Goal: Information Seeking & Learning: Learn about a topic

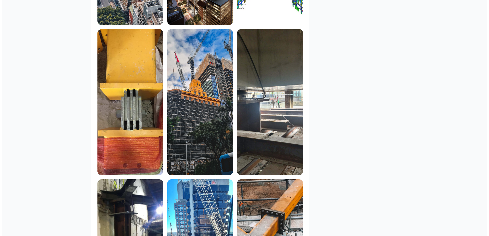
scroll to position [537, 0]
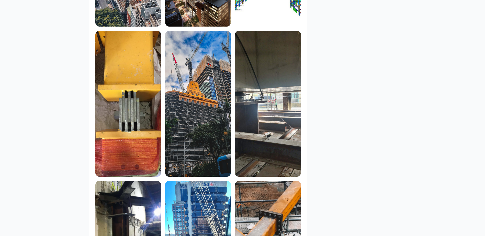
click at [273, 93] on img at bounding box center [268, 104] width 66 height 146
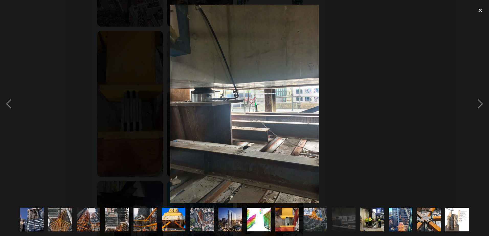
click at [289, 211] on img at bounding box center [287, 219] width 24 height 31
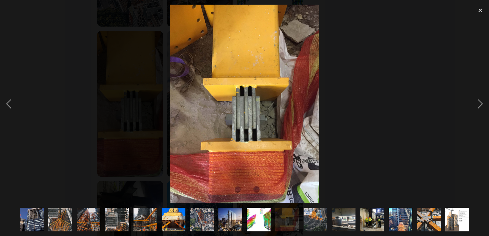
click at [309, 229] on img at bounding box center [316, 220] width 24 height 52
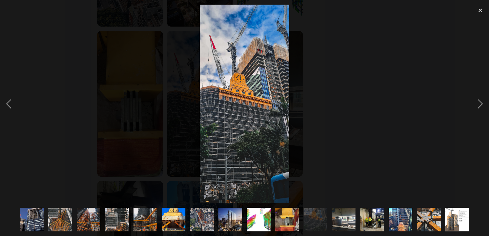
click at [329, 224] on div at bounding box center [315, 219] width 28 height 33
click at [344, 222] on img at bounding box center [344, 219] width 24 height 31
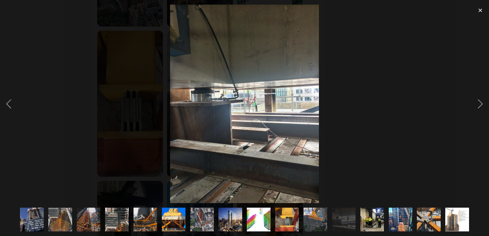
click at [370, 218] on img at bounding box center [372, 219] width 24 height 31
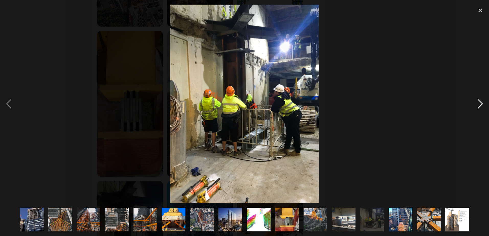
click at [480, 107] on div at bounding box center [480, 104] width 17 height 199
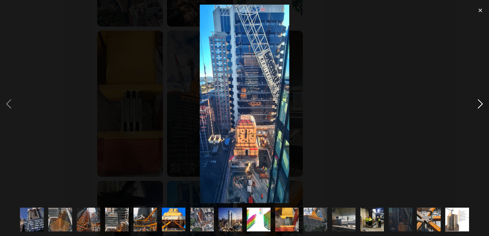
click at [480, 107] on div at bounding box center [480, 104] width 17 height 199
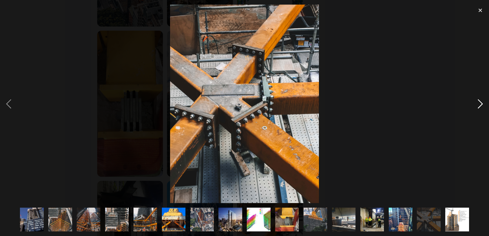
click at [480, 107] on div at bounding box center [480, 104] width 17 height 199
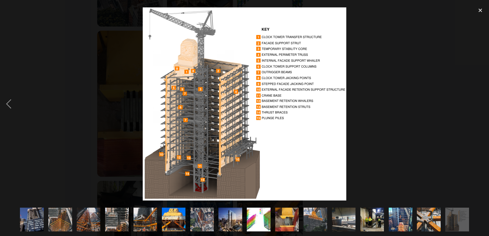
click at [480, 107] on div at bounding box center [480, 104] width 17 height 199
click at [410, 228] on img at bounding box center [401, 220] width 24 height 52
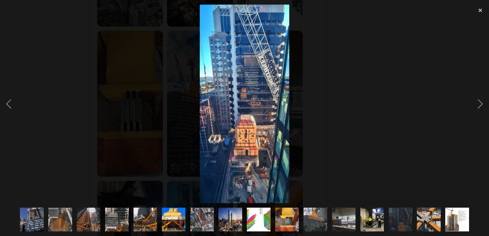
click at [418, 221] on img at bounding box center [429, 219] width 24 height 31
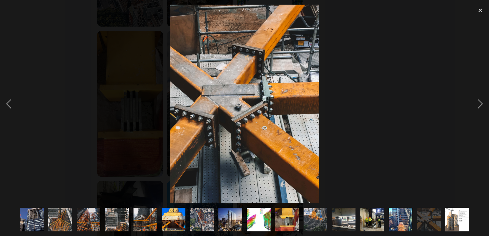
click at [440, 219] on img at bounding box center [429, 219] width 24 height 31
click at [447, 217] on img at bounding box center [457, 220] width 25 height 24
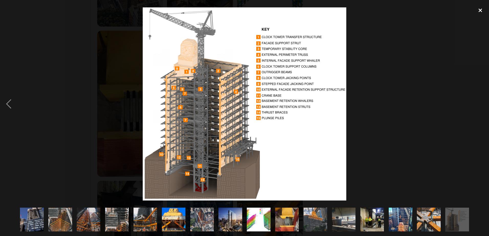
click at [480, 8] on div at bounding box center [480, 10] width 17 height 11
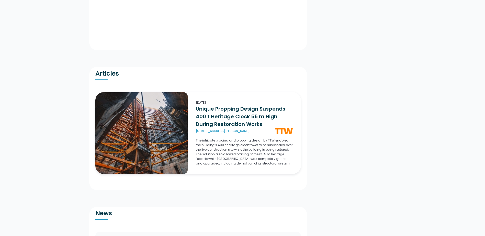
scroll to position [1151, 0]
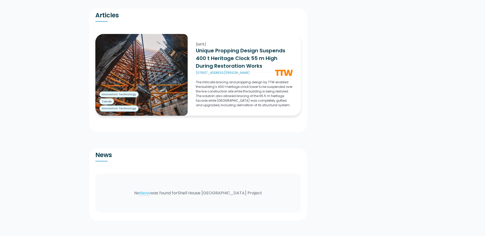
click at [247, 47] on h3 "Unique Propping Design Suspends 400 t Heritage Clock 55 m High During Restorati…" at bounding box center [244, 58] width 97 height 23
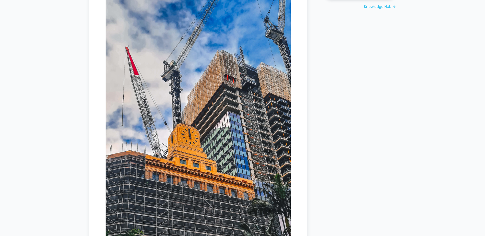
scroll to position [640, 0]
